Goal: Task Accomplishment & Management: Use online tool/utility

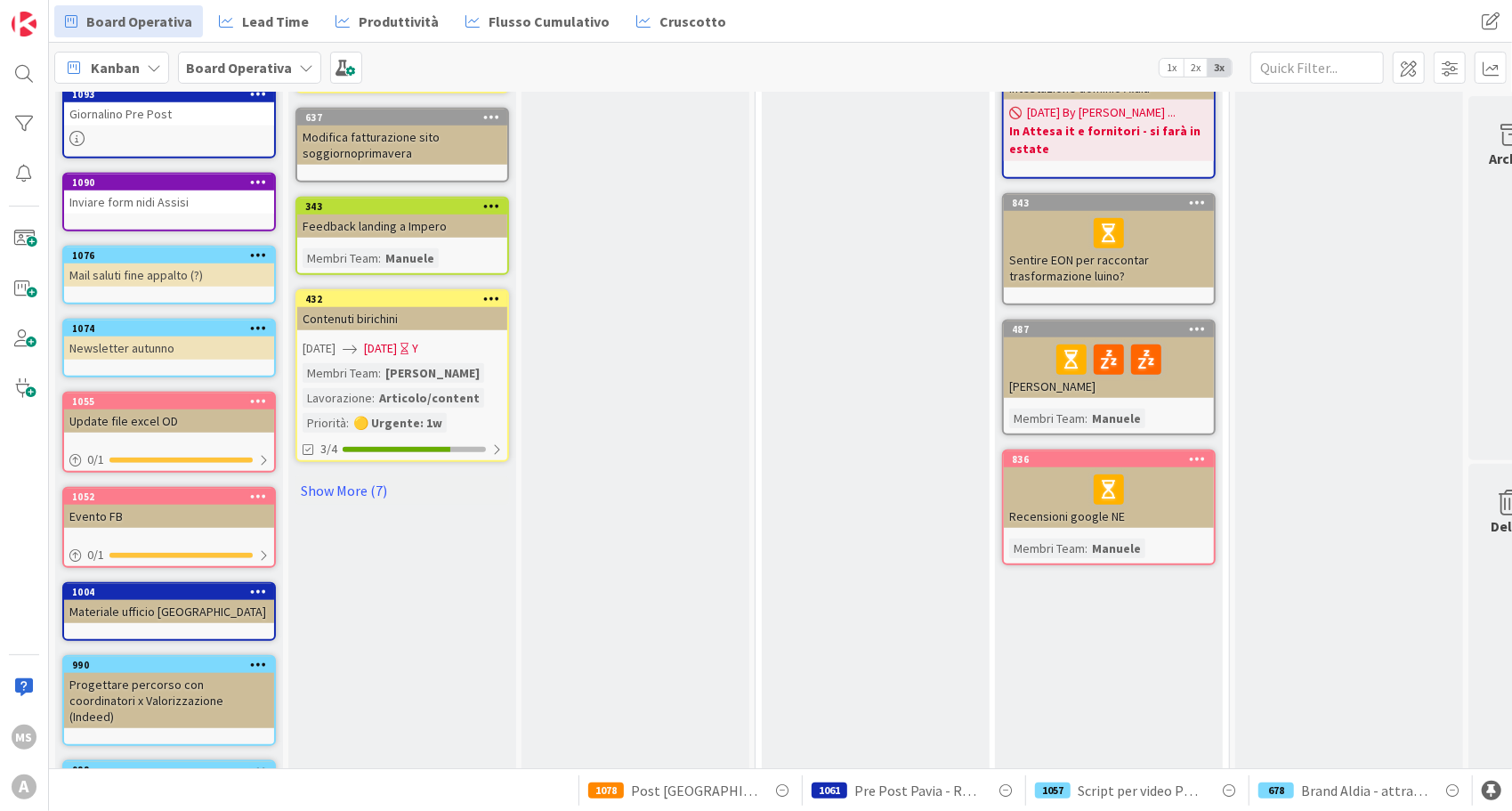
scroll to position [964, 0]
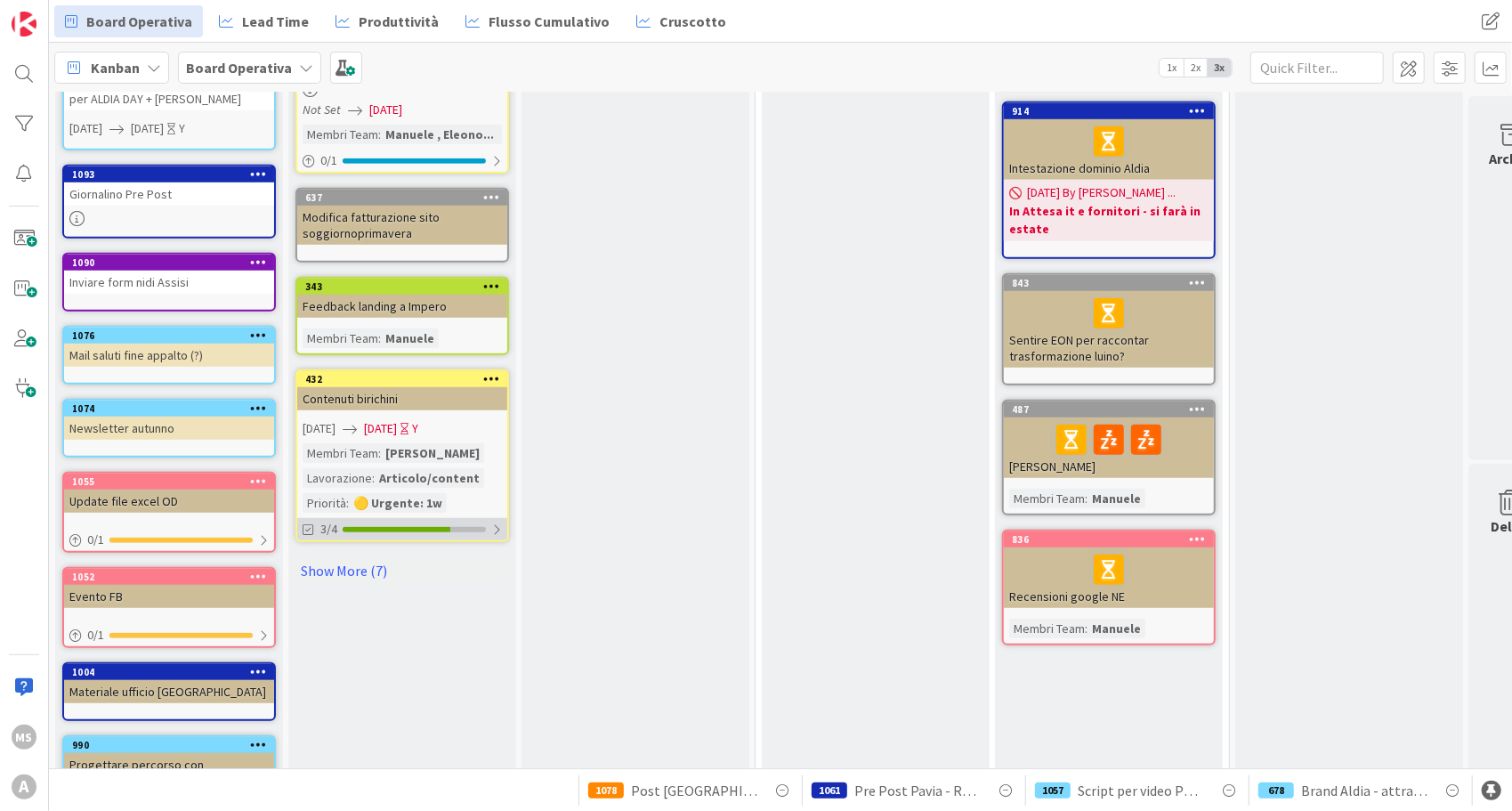
click at [374, 519] on div "3/4" at bounding box center [402, 530] width 210 height 22
click at [397, 420] on span "[DATE]" at bounding box center [380, 429] width 33 height 19
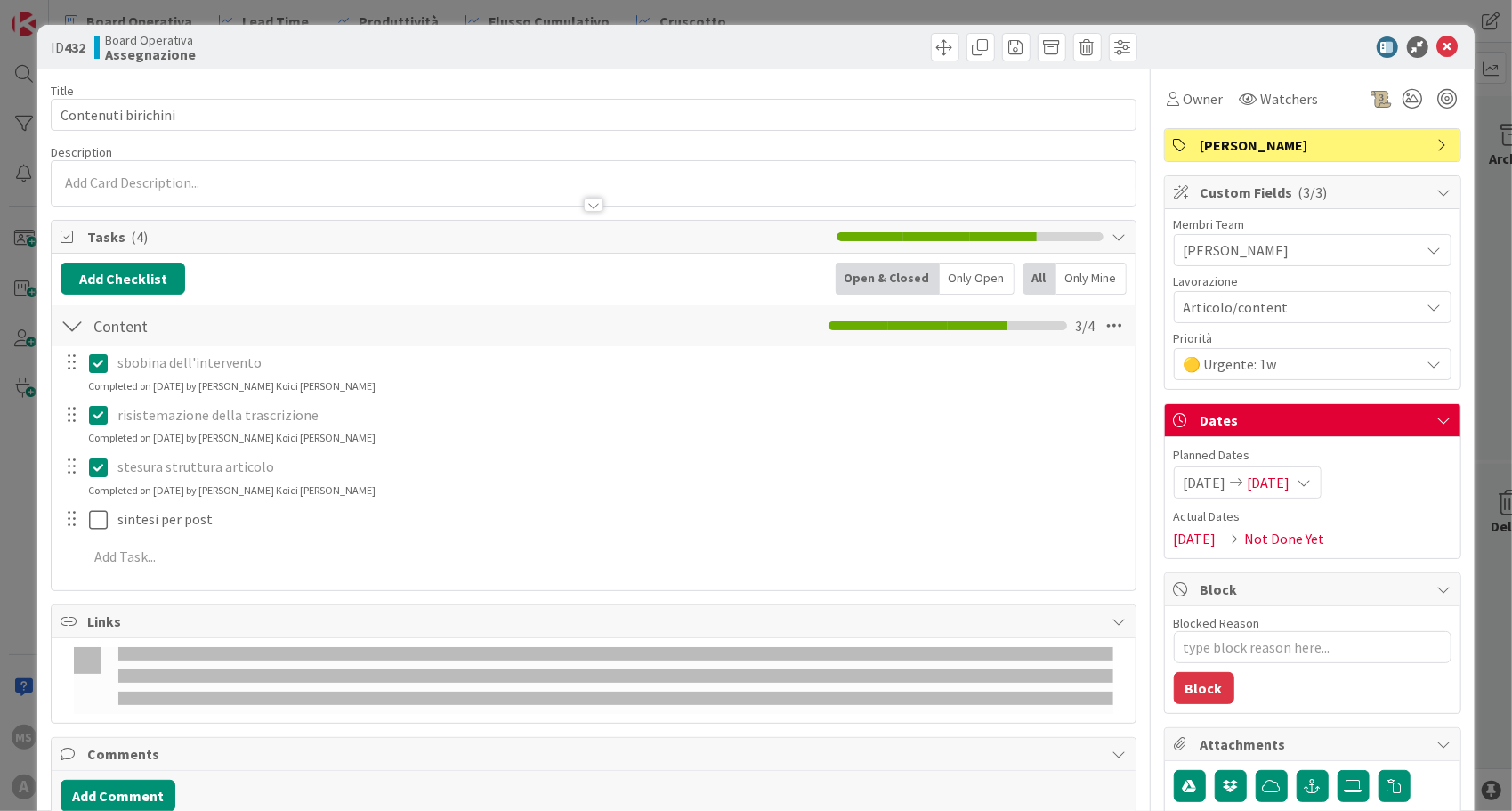
type textarea "x"
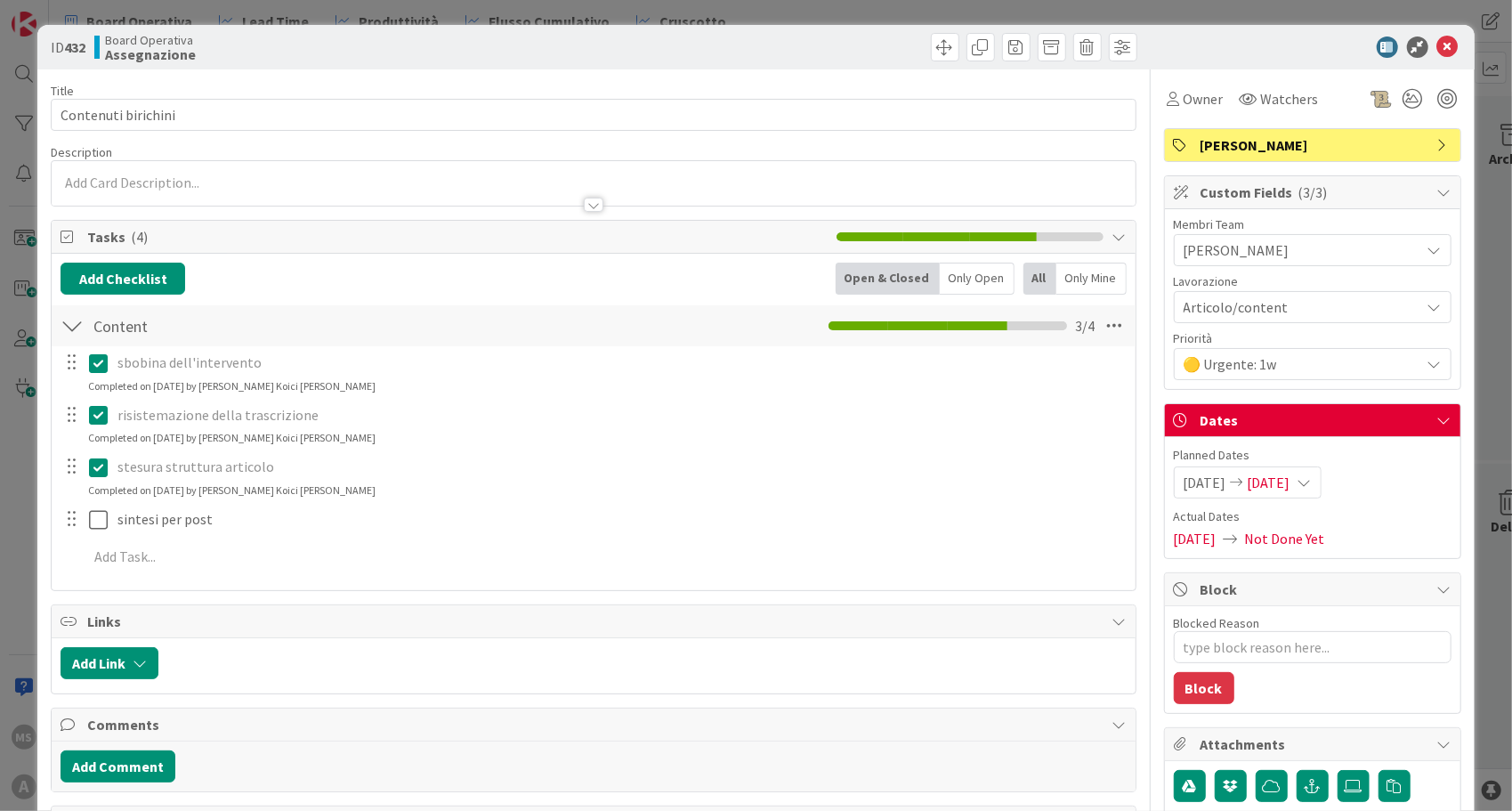
click at [1291, 478] on span "[DATE]" at bounding box center [1269, 482] width 43 height 21
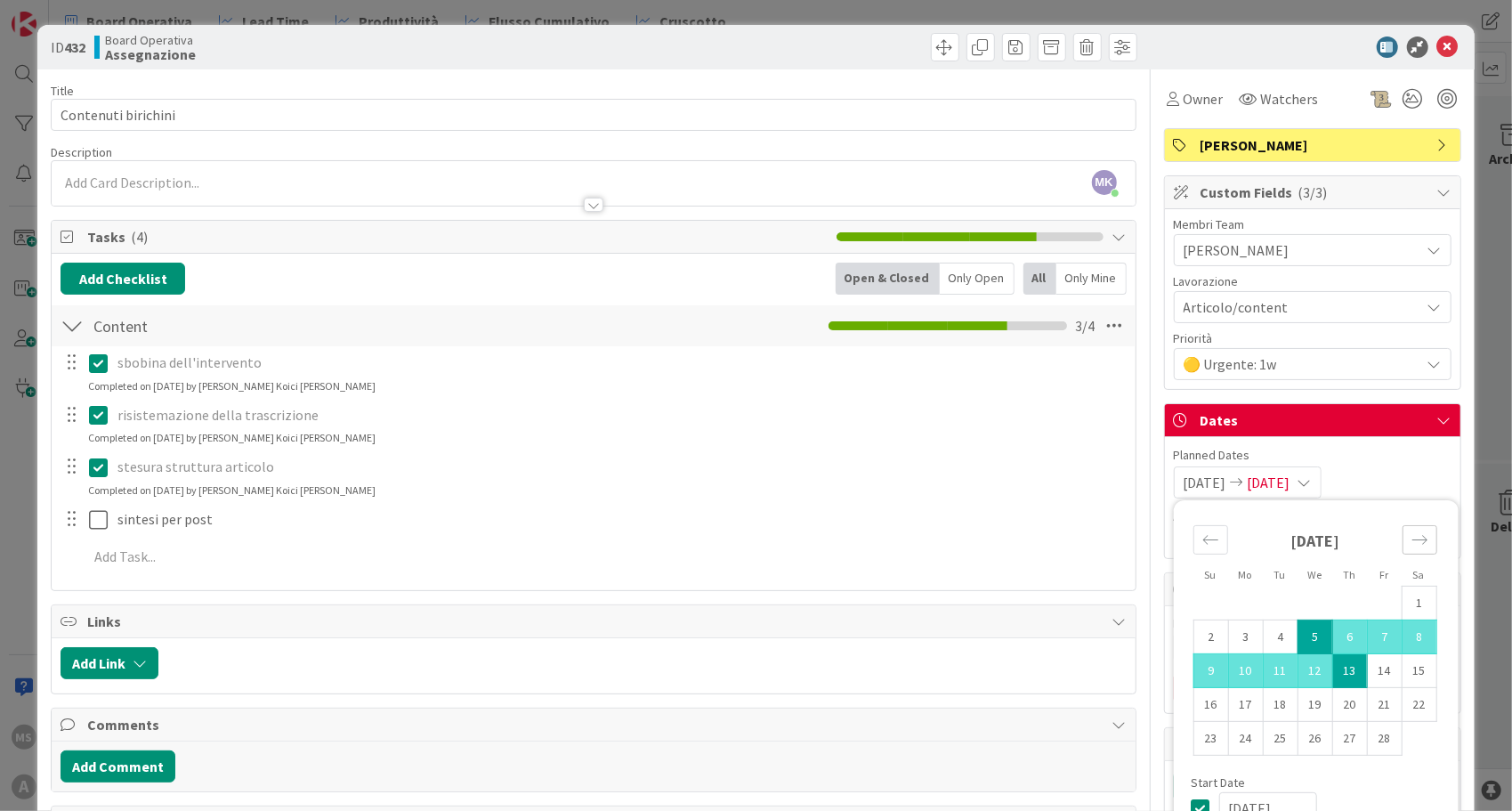
click at [1411, 534] on icon "Move forward to switch to the next month." at bounding box center [1420, 540] width 17 height 17
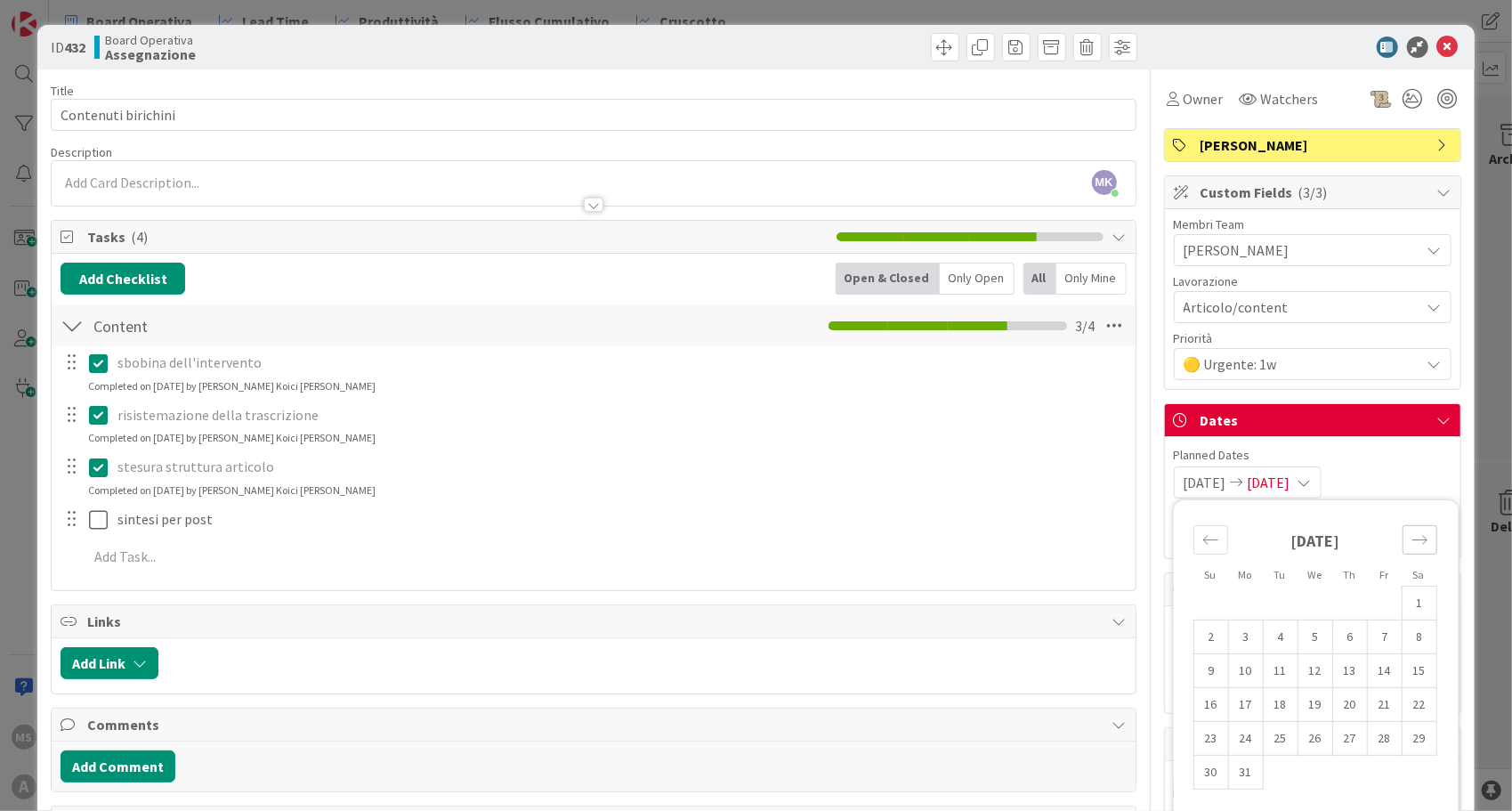
click at [1411, 534] on icon "Move forward to switch to the next month." at bounding box center [1420, 540] width 17 height 17
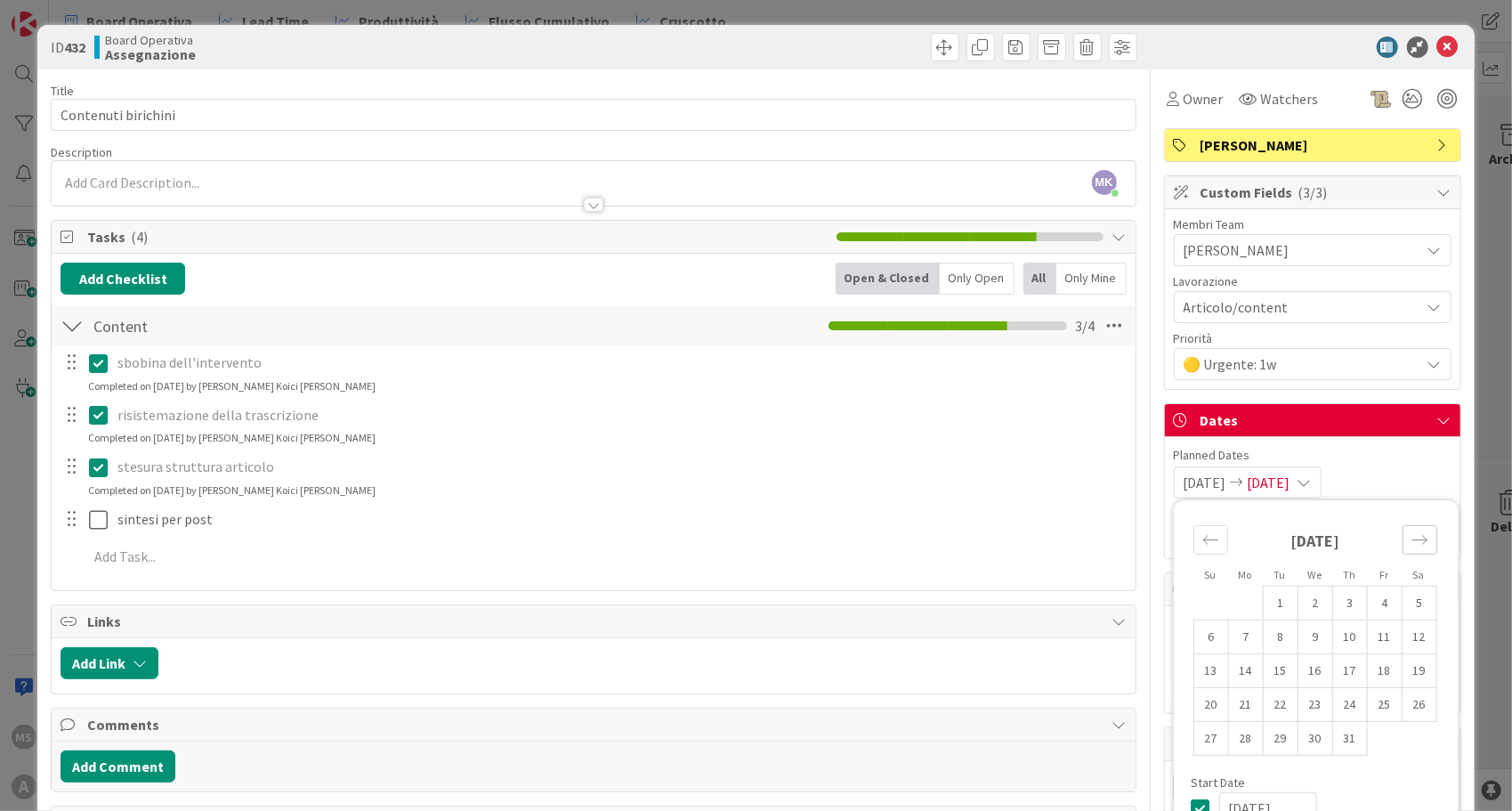
click at [1411, 534] on icon "Move forward to switch to the next month." at bounding box center [1420, 540] width 17 height 17
click at [1274, 633] on td "9" at bounding box center [1279, 637] width 35 height 34
type input "[DATE]"
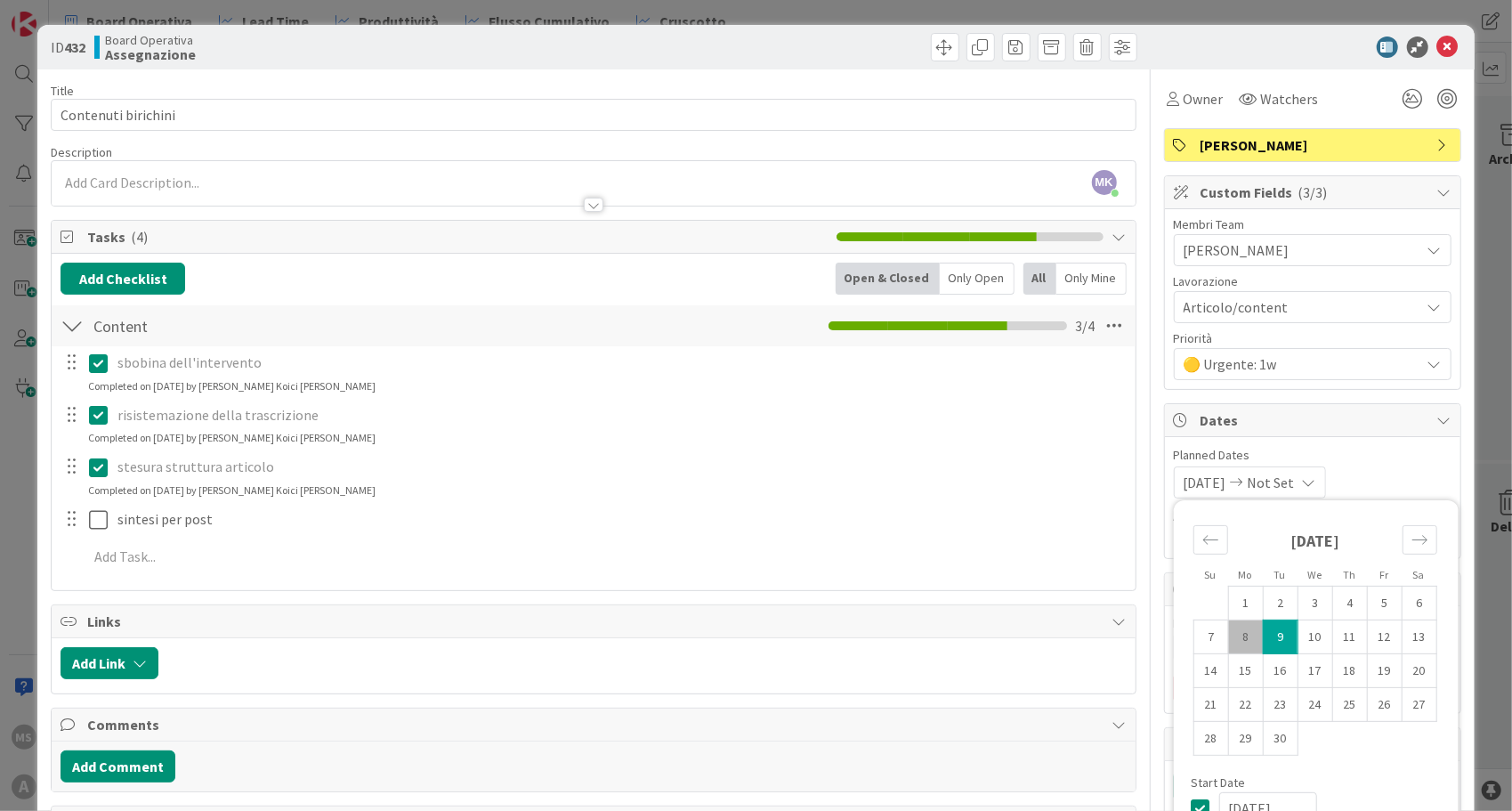
type textarea "x"
click at [1240, 633] on td "8" at bounding box center [1245, 637] width 35 height 34
type input "[DATE]"
type textarea "x"
click at [1297, 633] on td "10" at bounding box center [1314, 637] width 35 height 34
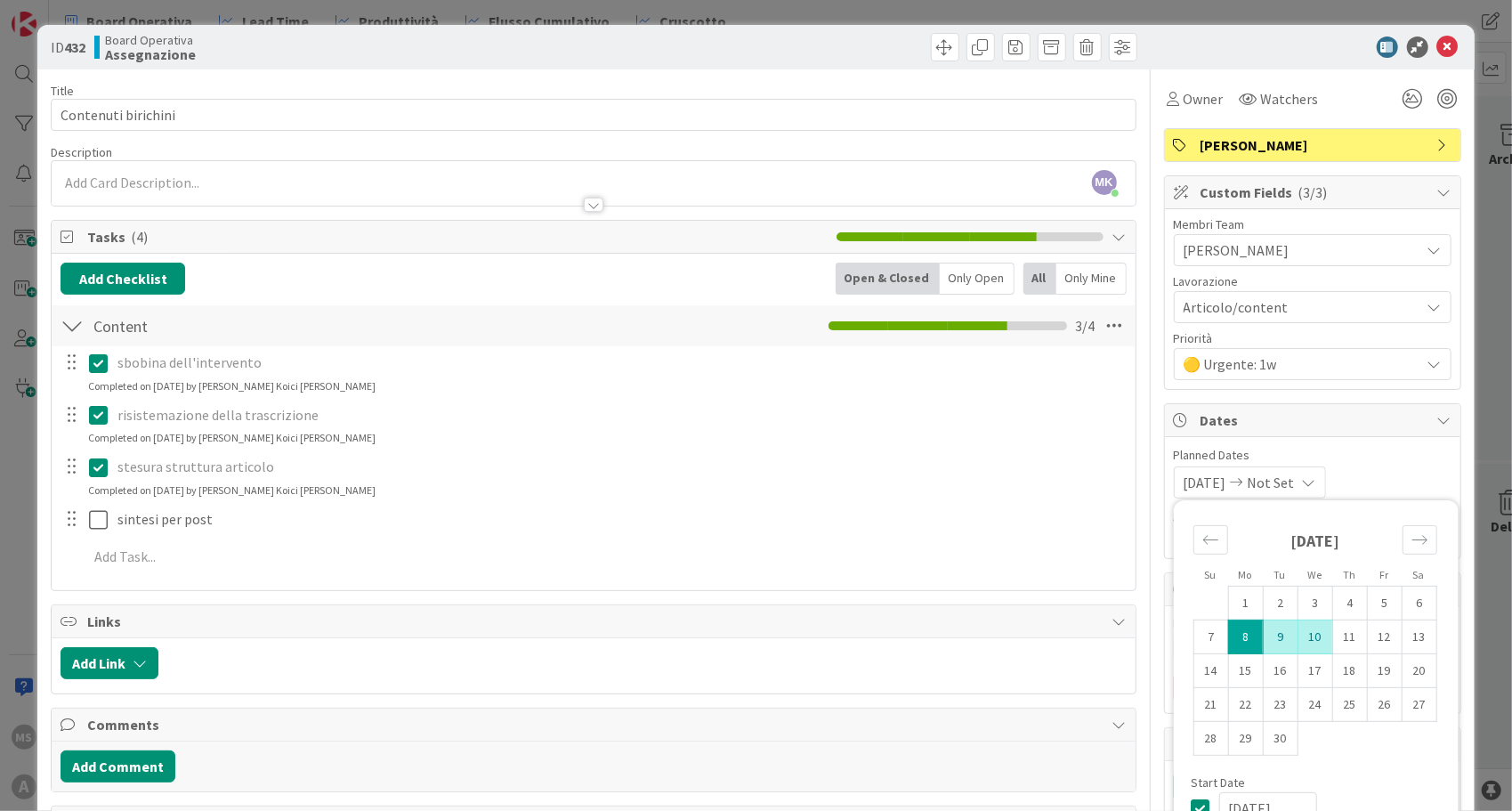
type input "[DATE]"
type textarea "x"
click at [1403, 469] on div "[DATE] [DATE] Su Mo Tu We Th Fr Sa [DATE] 1 2 3 4 5 6 7 8 9 10 11 12 13 14 15 1…" at bounding box center [1312, 482] width 277 height 32
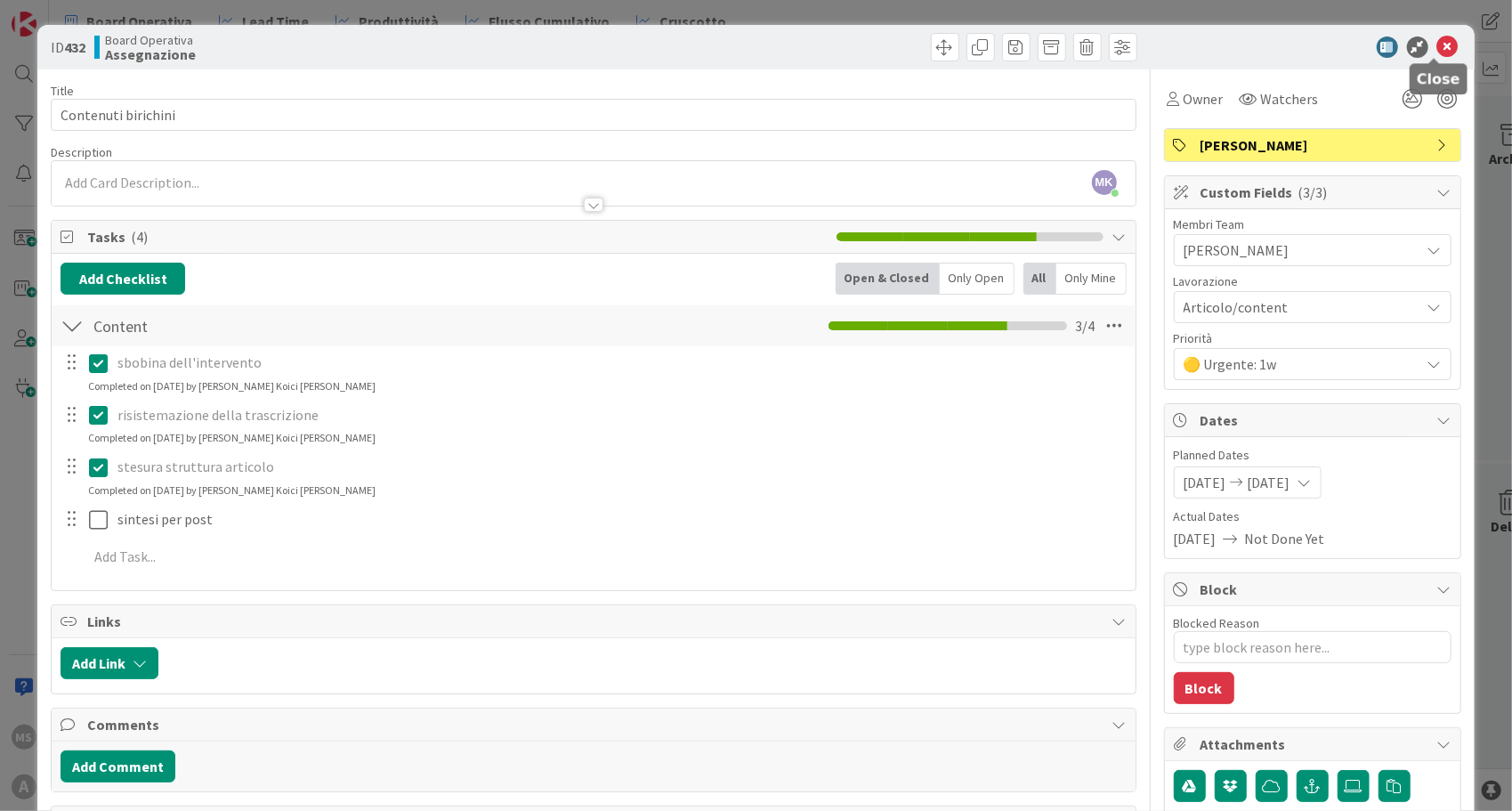
click at [1437, 48] on icon at bounding box center [1448, 47] width 21 height 21
